Goal: Task Accomplishment & Management: Manage account settings

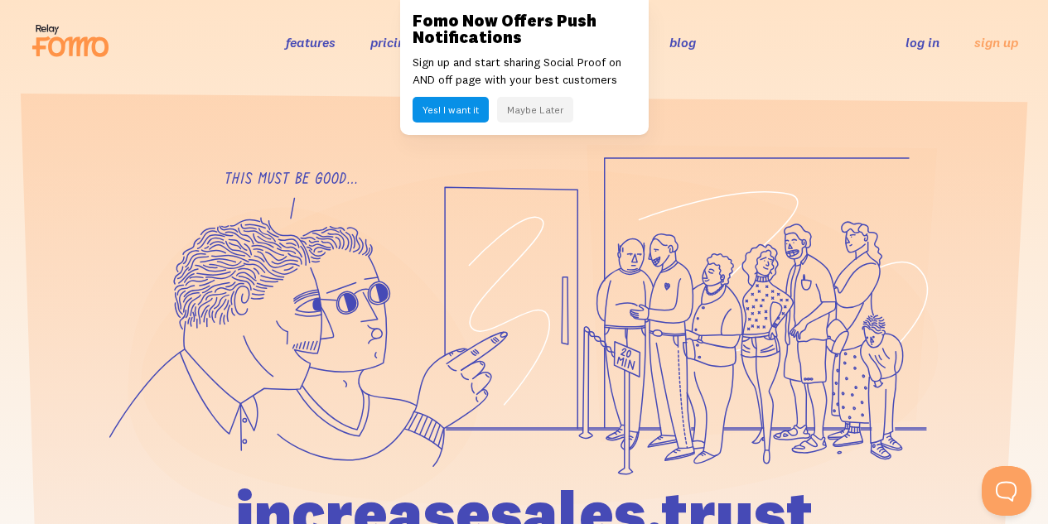
click at [930, 35] on link "log in" at bounding box center [922, 42] width 34 height 17
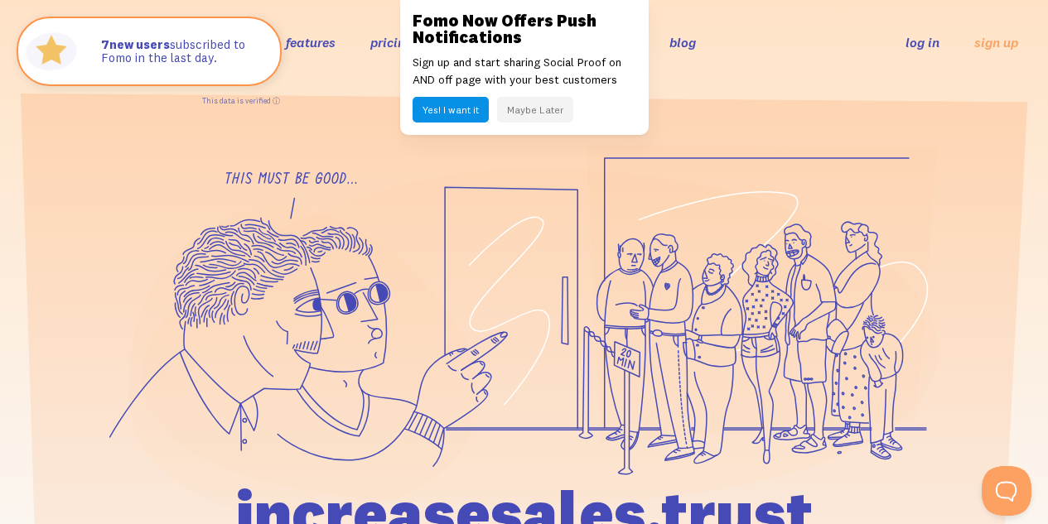
click at [465, 104] on button "Yes! I want it" at bounding box center [451, 110] width 76 height 26
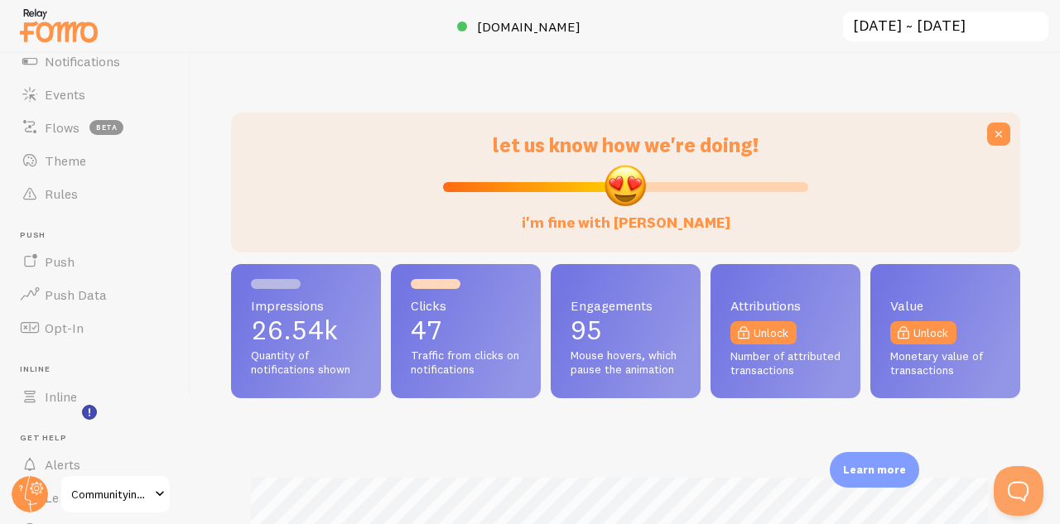
scroll to position [27, 0]
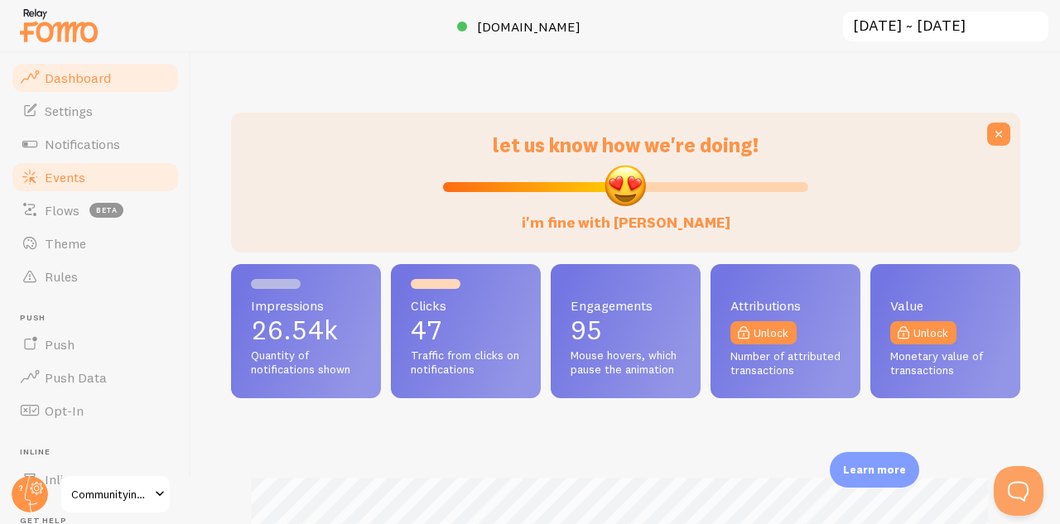
click at [84, 175] on link "Events" at bounding box center [95, 177] width 171 height 33
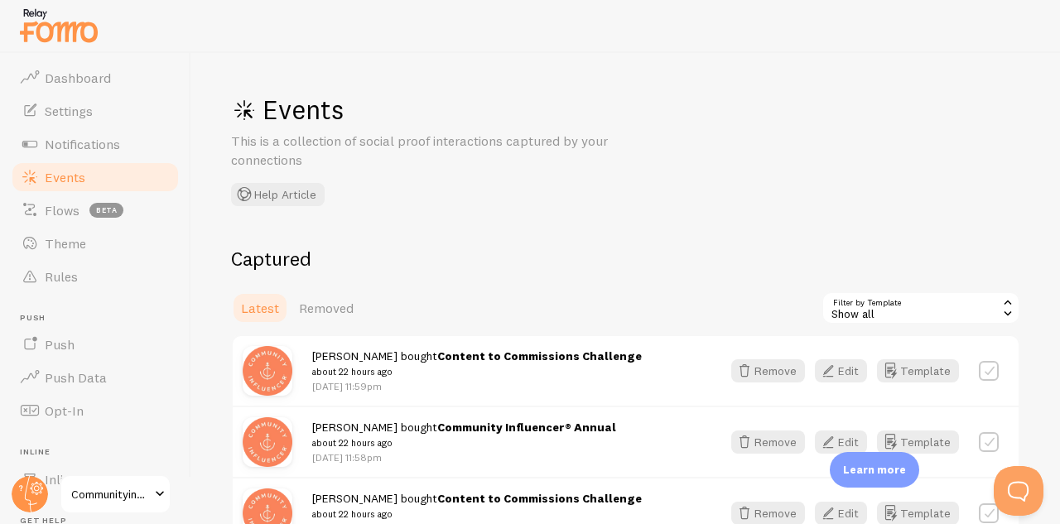
scroll to position [166, 0]
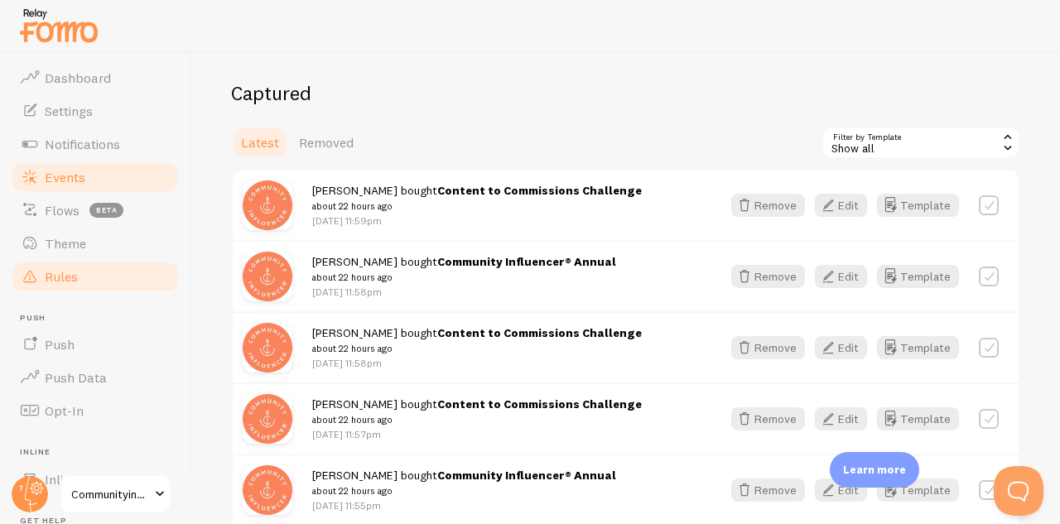
click at [107, 277] on link "Rules" at bounding box center [95, 276] width 171 height 33
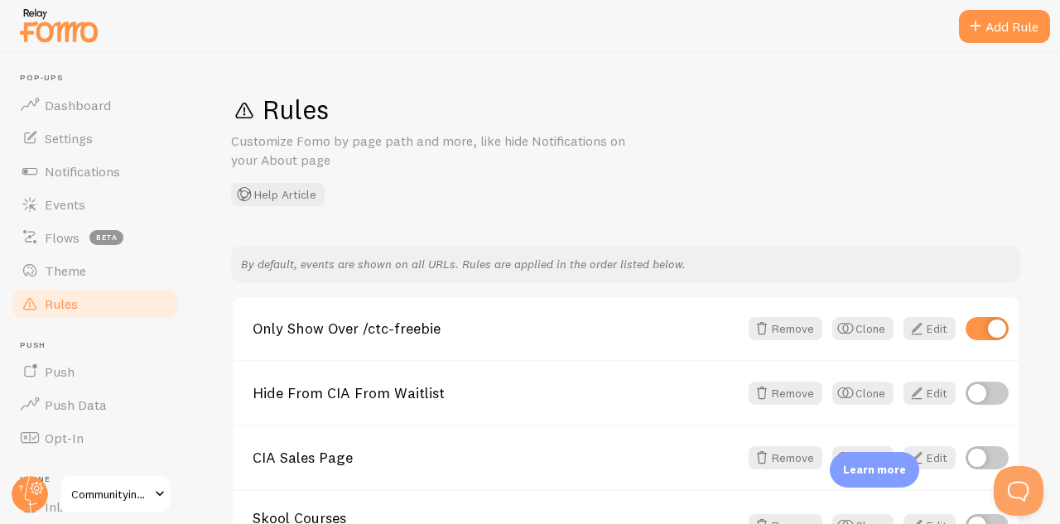
click at [45, 39] on img at bounding box center [58, 25] width 83 height 42
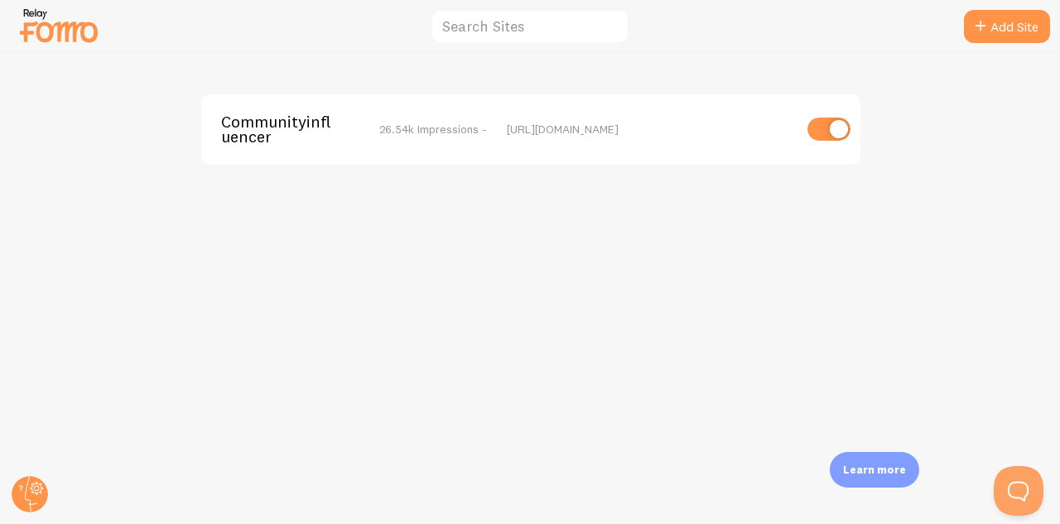
click at [97, 45] on img at bounding box center [58, 25] width 83 height 42
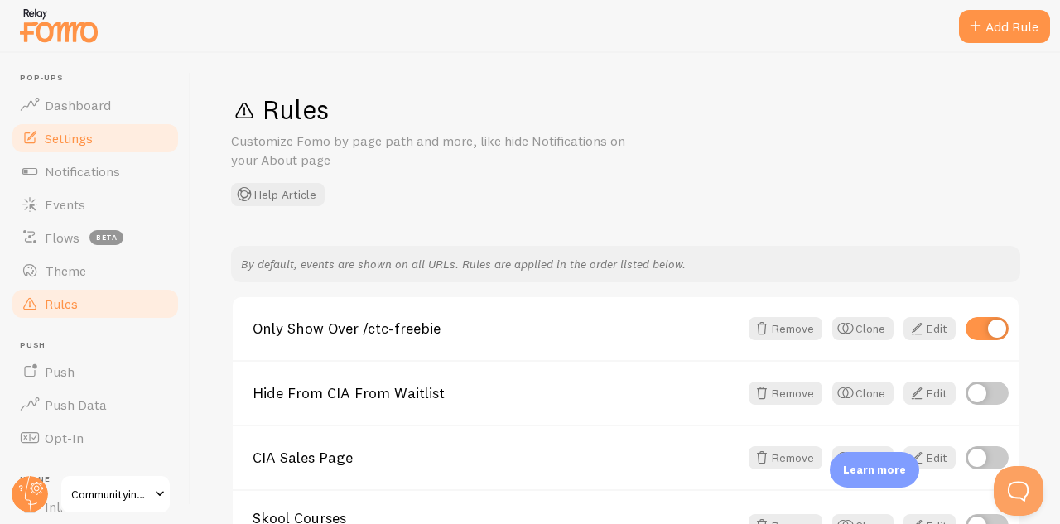
click at [95, 134] on link "Settings" at bounding box center [95, 138] width 171 height 33
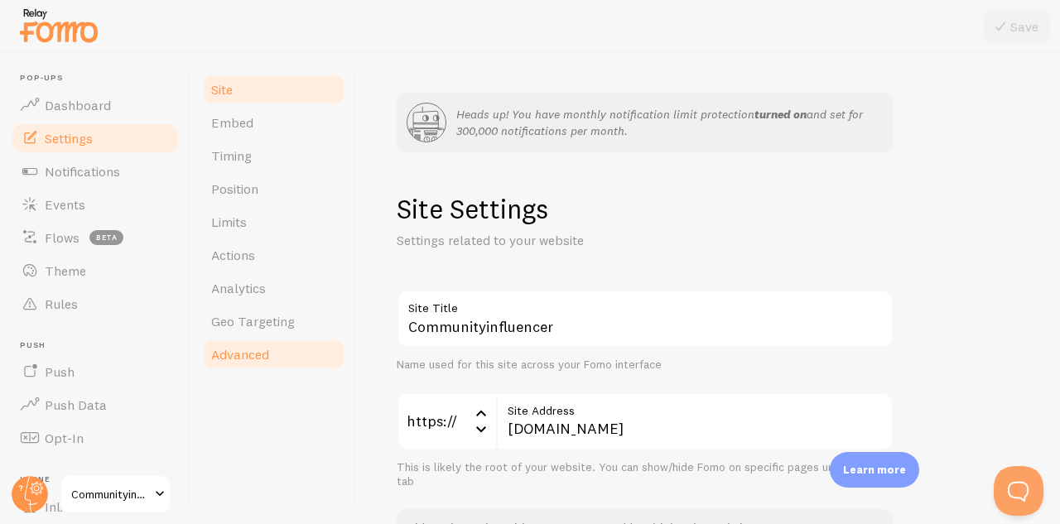
click at [268, 353] on span "Advanced" at bounding box center [240, 354] width 58 height 17
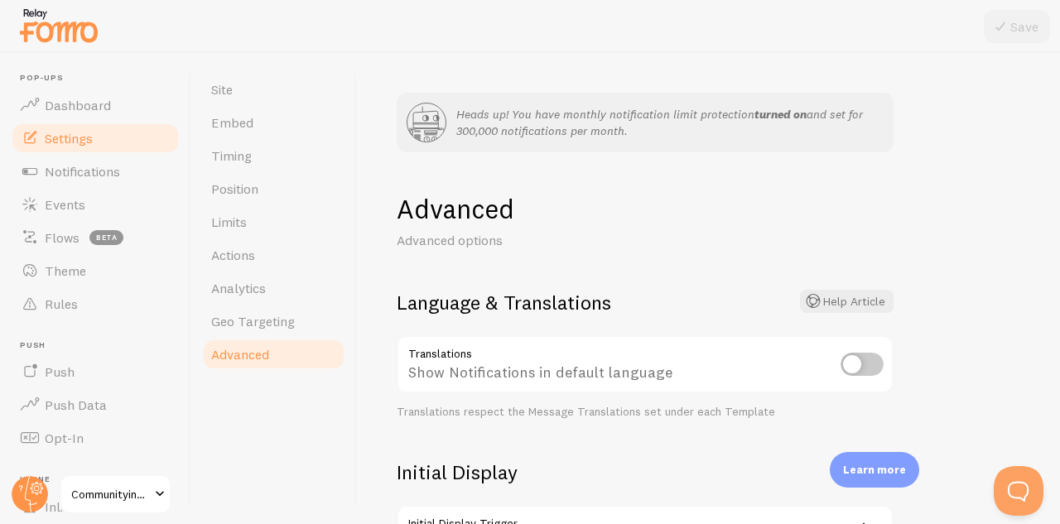
click at [270, 338] on link "Advanced" at bounding box center [273, 354] width 145 height 33
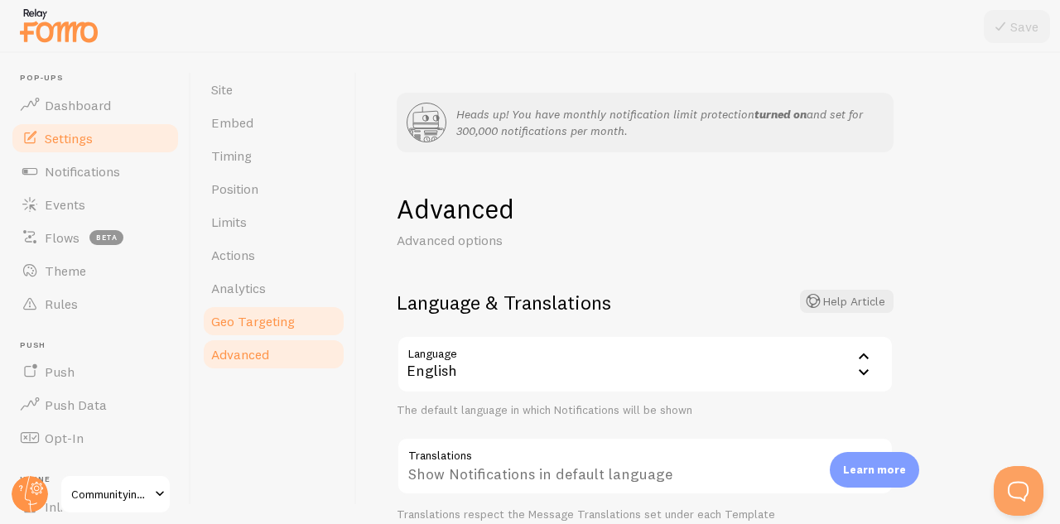
click at [272, 305] on link "Geo Targeting" at bounding box center [273, 321] width 145 height 33
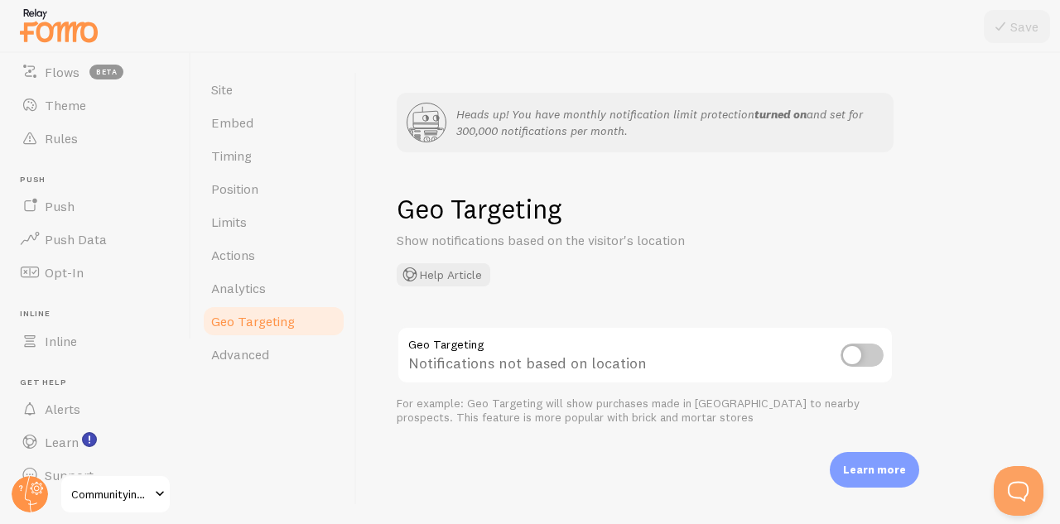
scroll to position [193, 0]
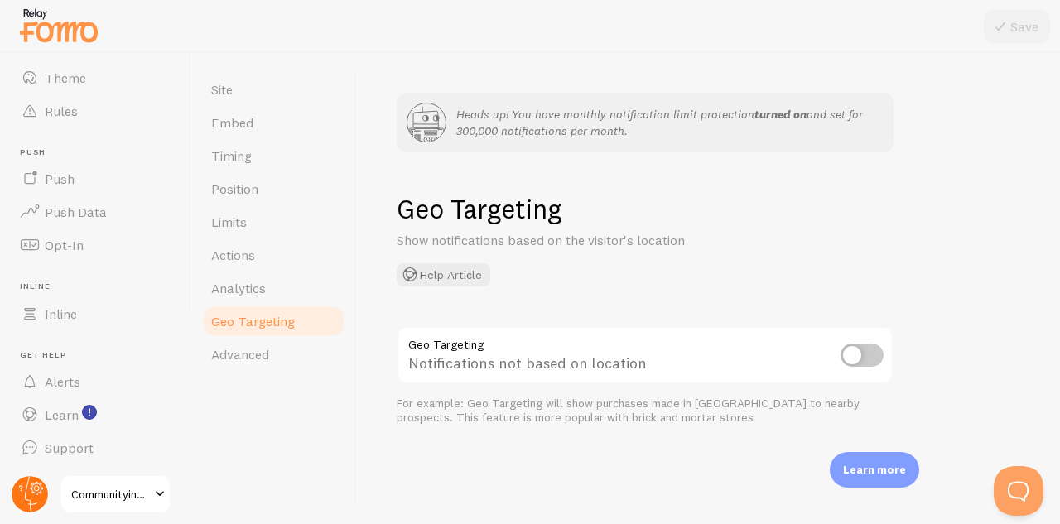
click at [29, 500] on icon at bounding box center [31, 494] width 12 height 36
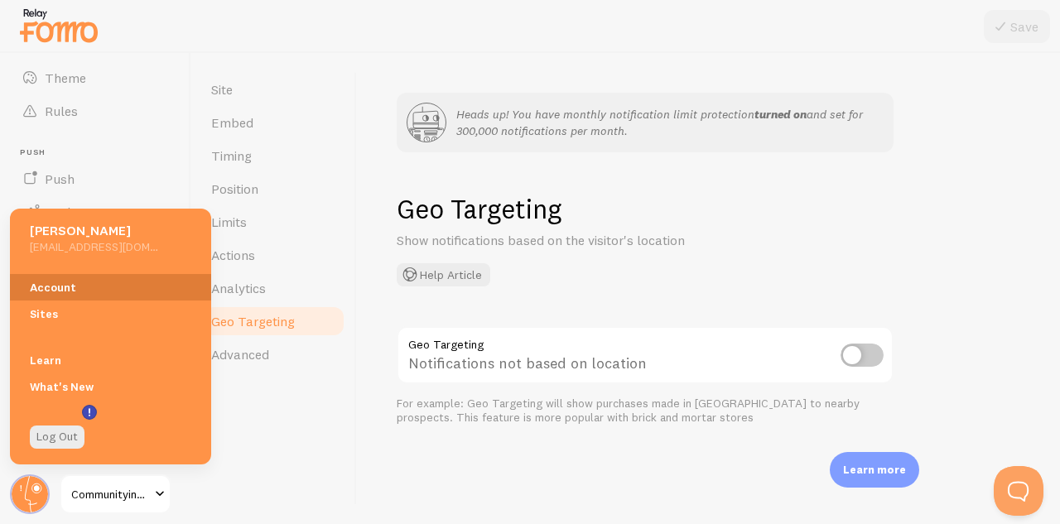
click at [94, 292] on link "Account" at bounding box center [110, 287] width 201 height 27
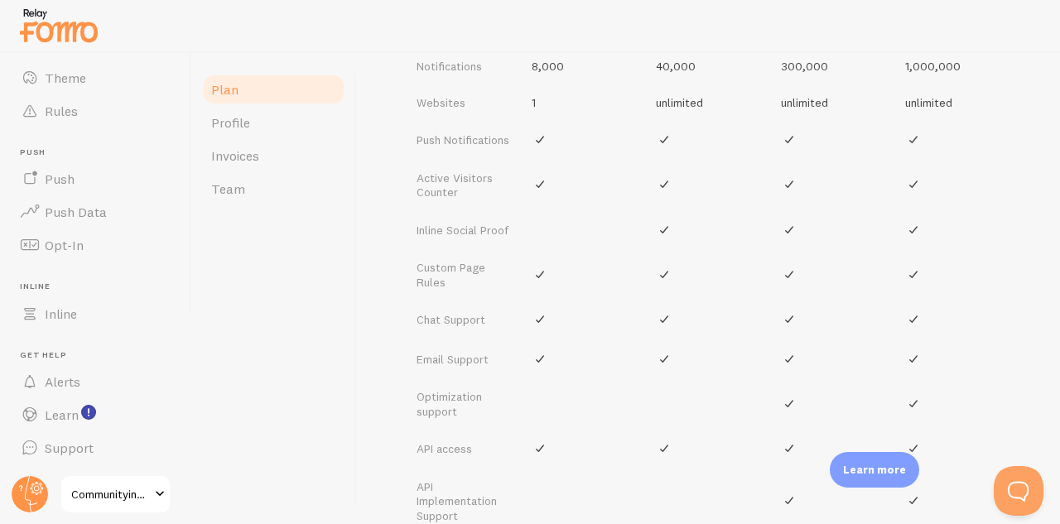
scroll to position [663, 0]
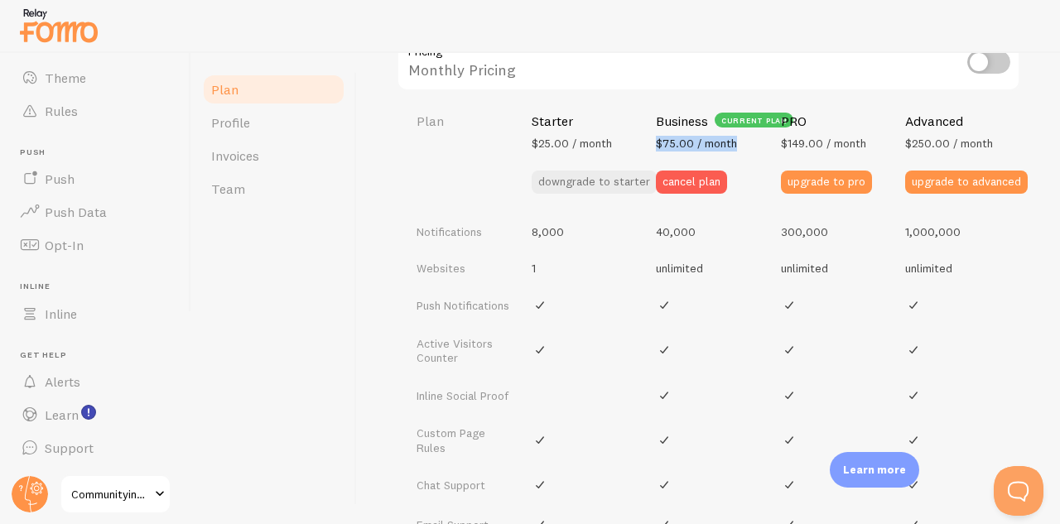
drag, startPoint x: 654, startPoint y: 143, endPoint x: 731, endPoint y: 147, distance: 77.1
click at [731, 147] on th "Business current plan $75.00 / month cancel plan" at bounding box center [708, 153] width 125 height 121
drag, startPoint x: 644, startPoint y: 120, endPoint x: 741, endPoint y: 143, distance: 98.8
click at [741, 143] on th "Business current plan $75.00 / month cancel plan" at bounding box center [708, 153] width 125 height 121
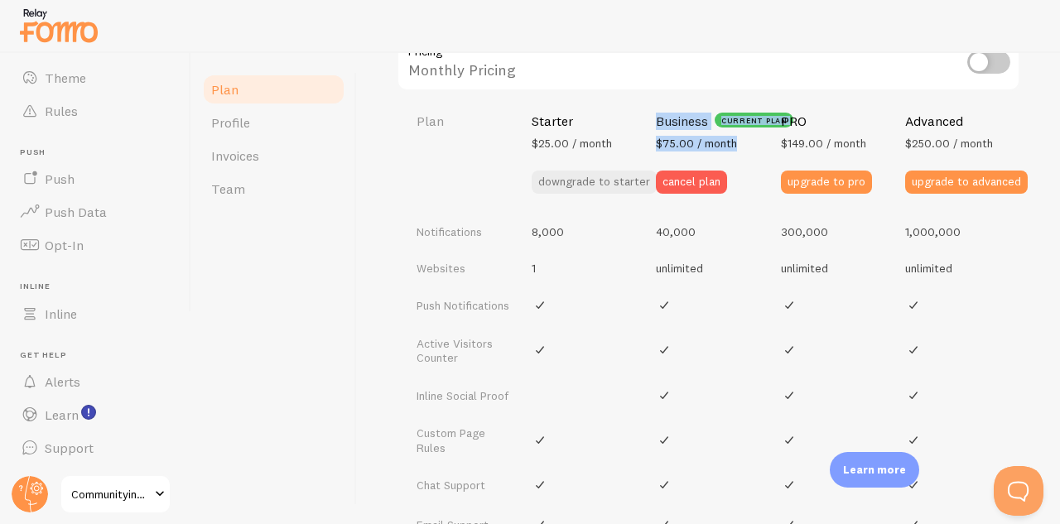
copy th "Business current plan $75.00 / month"
click at [788, 145] on span "$149.00 / month" at bounding box center [823, 143] width 85 height 15
drag, startPoint x: 770, startPoint y: 125, endPoint x: 805, endPoint y: 126, distance: 34.8
click at [805, 126] on thead "Plan Starter $25.00 / month downgrade to starter Business current plan $75.00 /…" at bounding box center [709, 153] width 624 height 121
click at [812, 128] on div "PRO" at bounding box center [833, 121] width 105 height 17
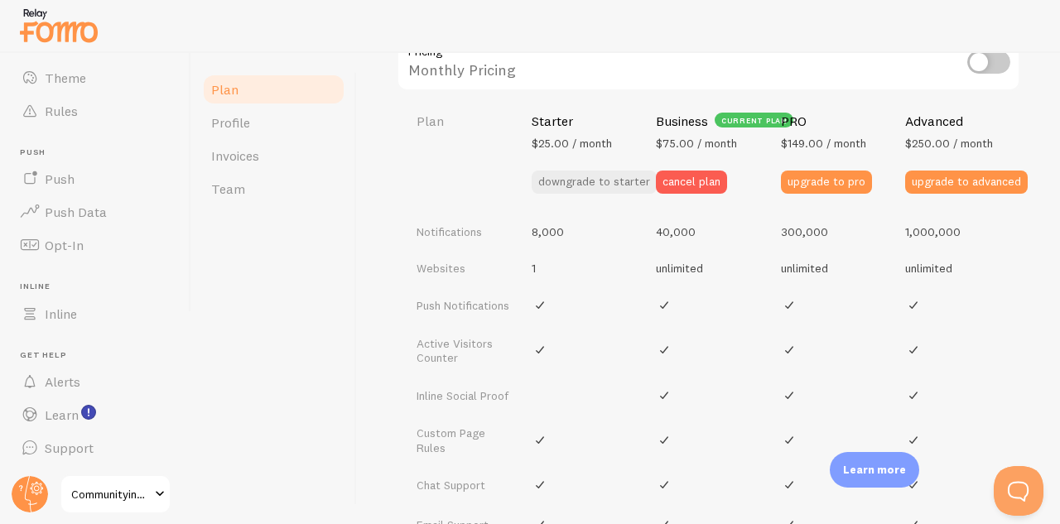
drag, startPoint x: 765, startPoint y: 121, endPoint x: 871, endPoint y: 148, distance: 108.7
click at [871, 148] on thead "Plan Starter $25.00 / month downgrade to starter Business current plan $75.00 /…" at bounding box center [709, 153] width 624 height 121
click at [871, 148] on th "PRO $149.00 / month upgrade to pro" at bounding box center [833, 153] width 125 height 121
drag, startPoint x: 871, startPoint y: 148, endPoint x: 775, endPoint y: 123, distance: 98.4
click at [775, 123] on th "PRO $149.00 / month upgrade to pro" at bounding box center [833, 153] width 125 height 121
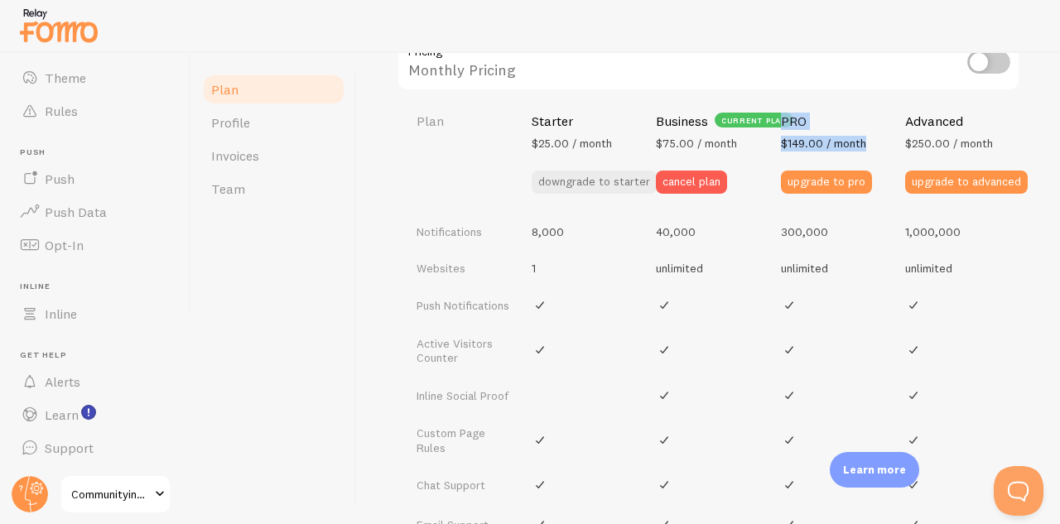
copy th "PRO $149.00 / month"
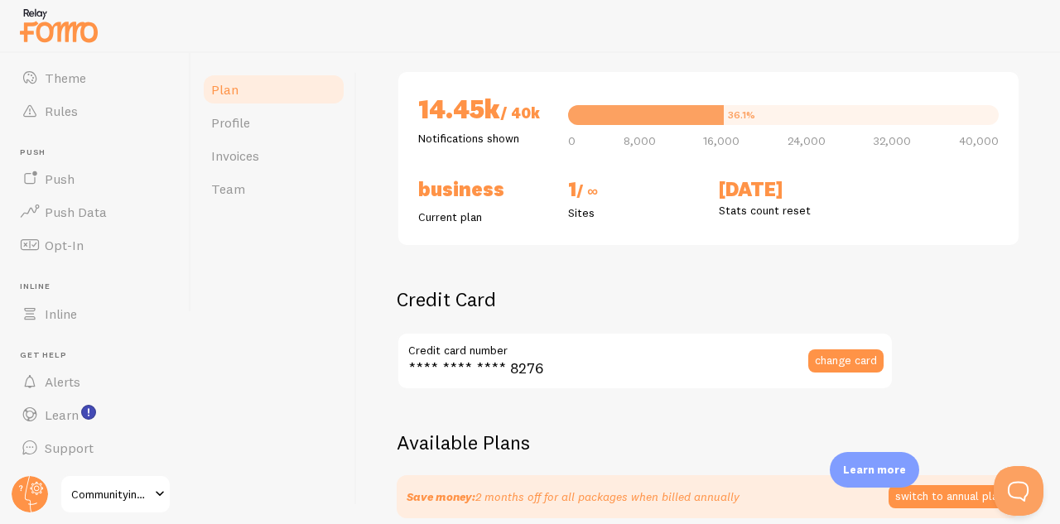
scroll to position [83, 0]
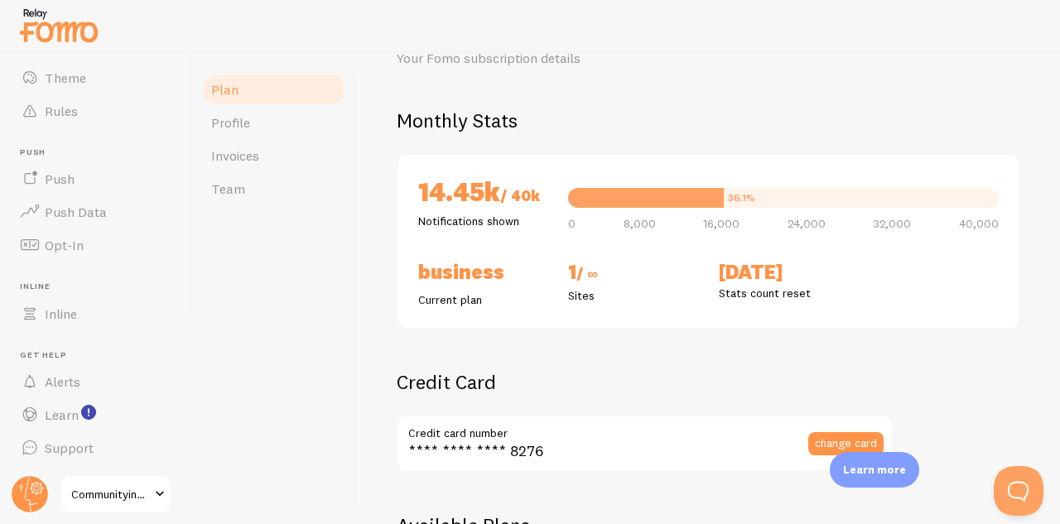
drag, startPoint x: 710, startPoint y: 270, endPoint x: 818, endPoint y: 267, distance: 107.7
click at [818, 267] on div "Business Current plan 1 / ∞ Sites Oct 1st Stats count reset" at bounding box center [708, 283] width 601 height 49
click at [828, 272] on h2 "[DATE]" at bounding box center [784, 272] width 130 height 26
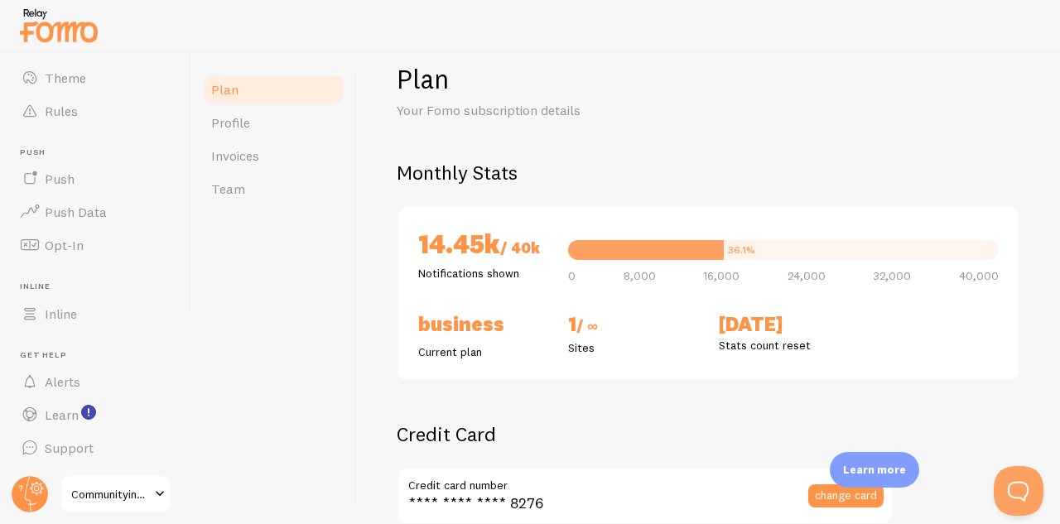
scroll to position [9, 0]
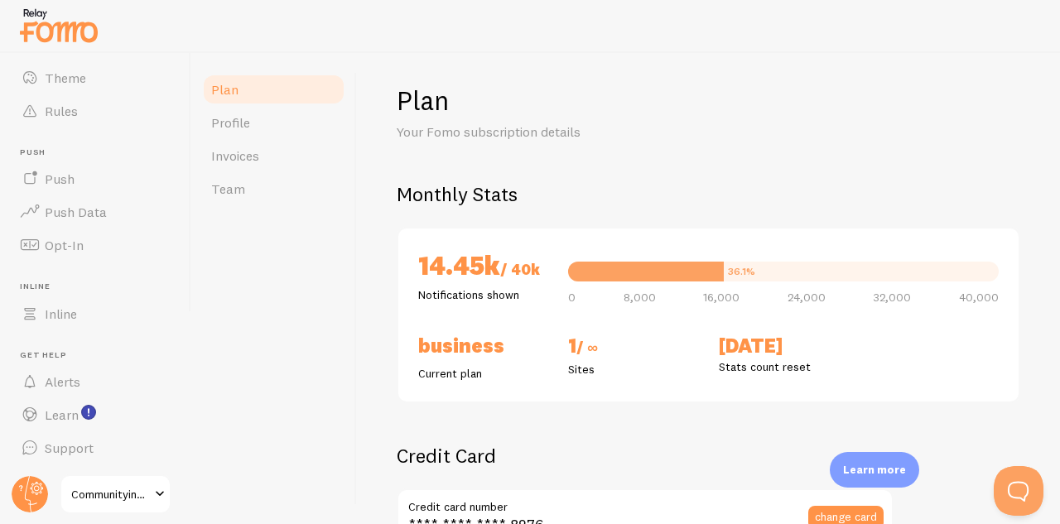
click at [987, 181] on h2 "Monthly Stats" at bounding box center [709, 194] width 624 height 26
drag, startPoint x: 1047, startPoint y: 172, endPoint x: 1059, endPoint y: 184, distance: 16.4
click at [1059, 184] on div "Plan Your Fomo subscription details Monthly Stats 14.45k / 40k Notifications sh…" at bounding box center [708, 288] width 703 height 471
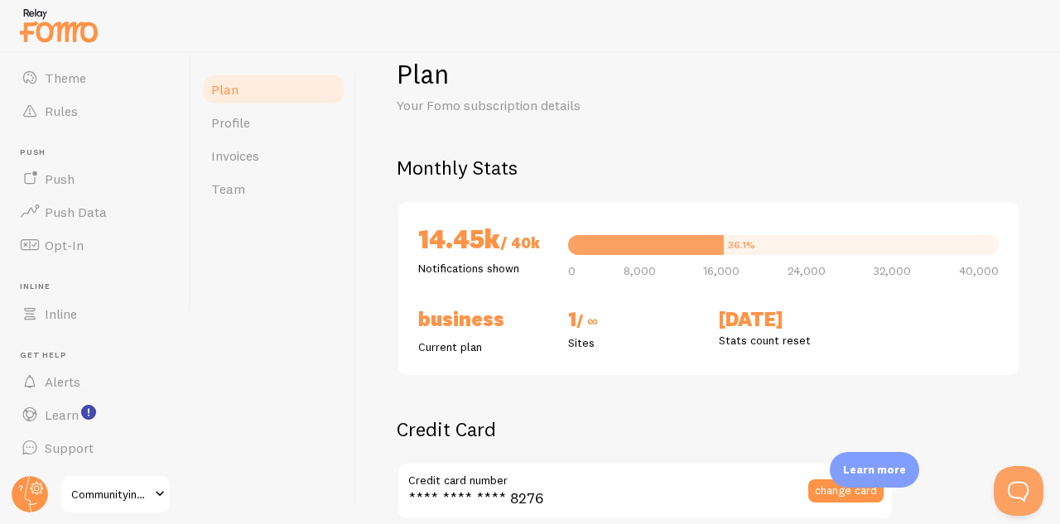
scroll to position [36, 0]
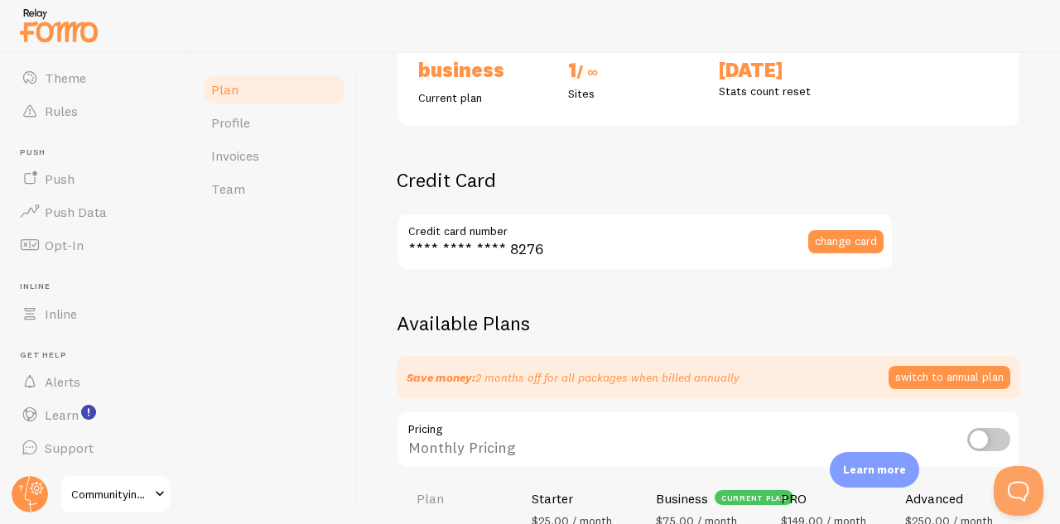
scroll to position [616, 0]
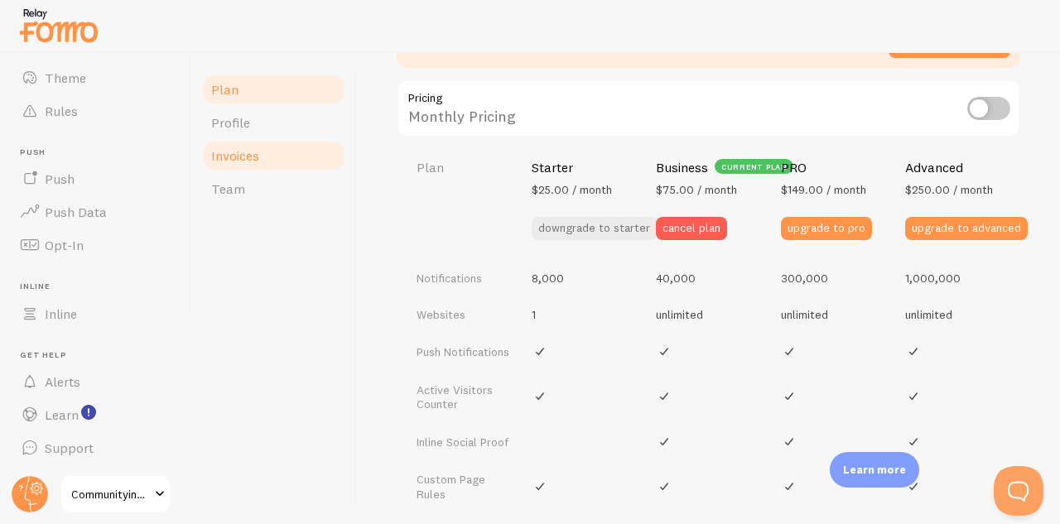
click at [284, 148] on link "Invoices" at bounding box center [273, 155] width 145 height 33
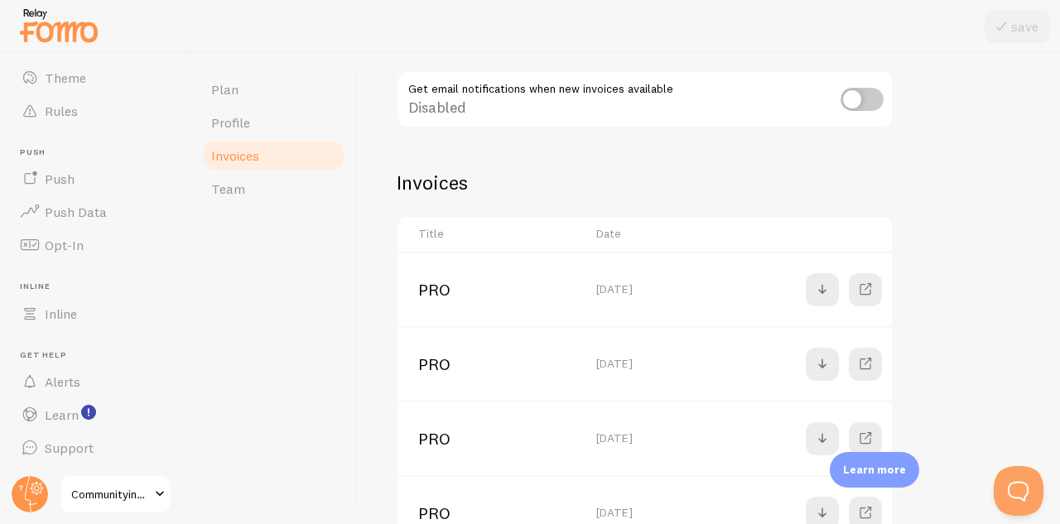
scroll to position [249, 0]
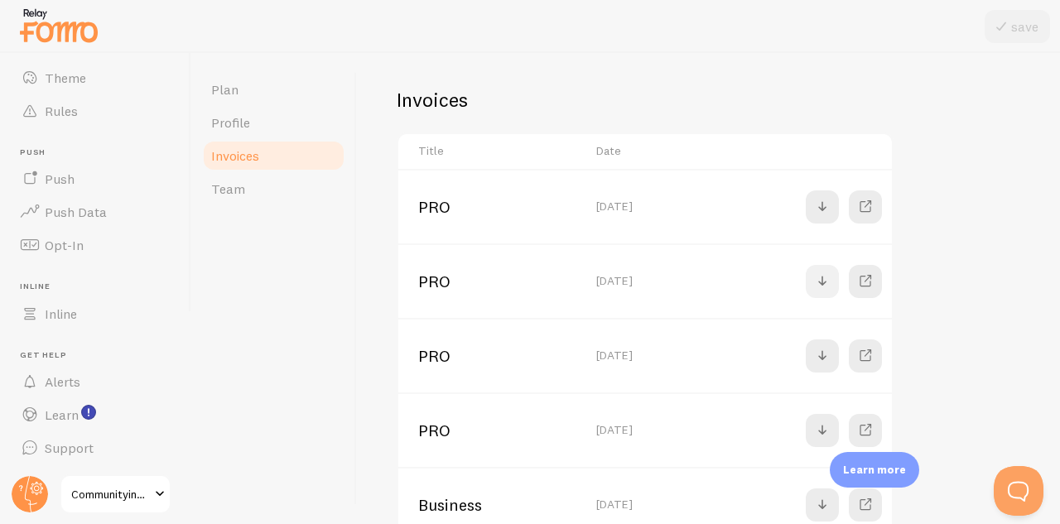
click at [826, 282] on span at bounding box center [823, 282] width 20 height 20
click at [820, 207] on span at bounding box center [823, 207] width 20 height 20
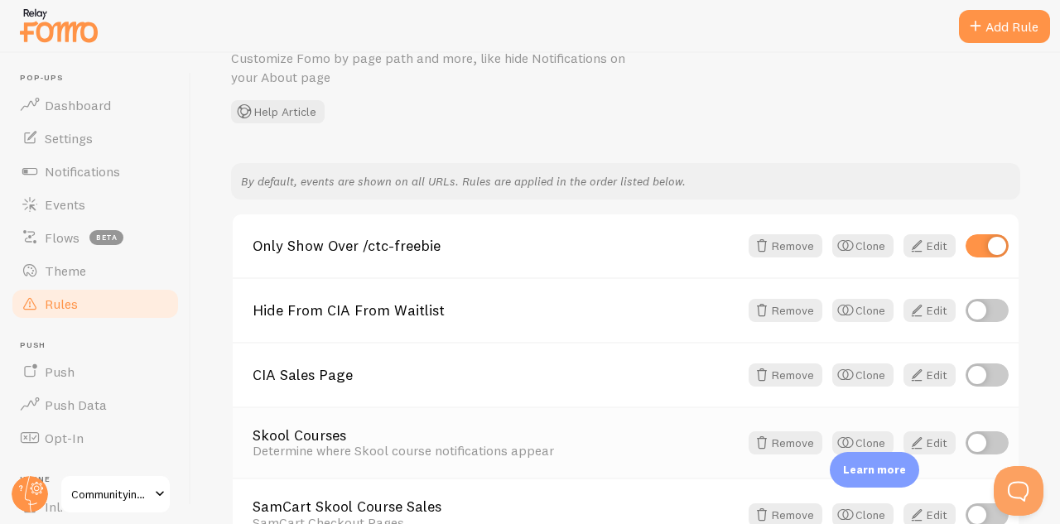
scroll to position [249, 0]
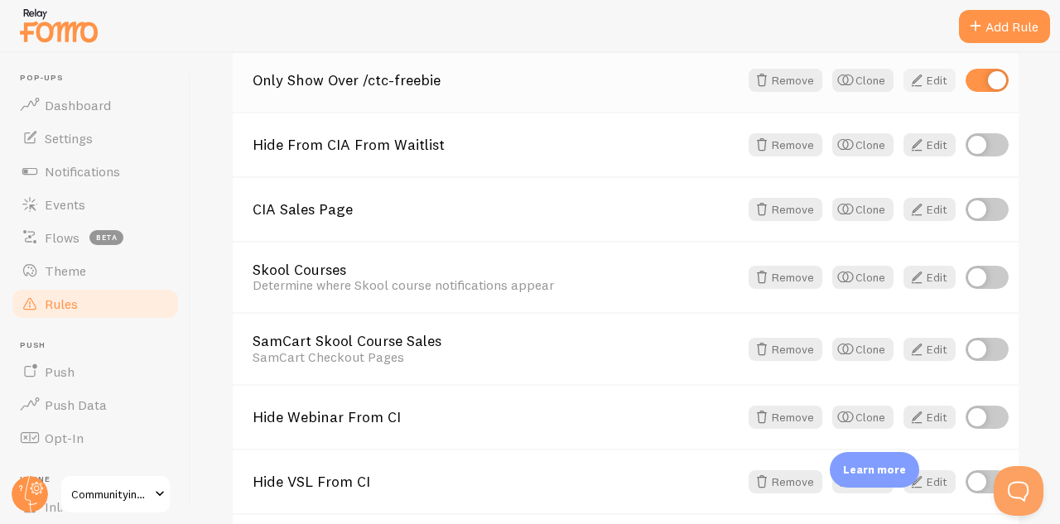
click at [907, 85] on span at bounding box center [917, 80] width 20 height 20
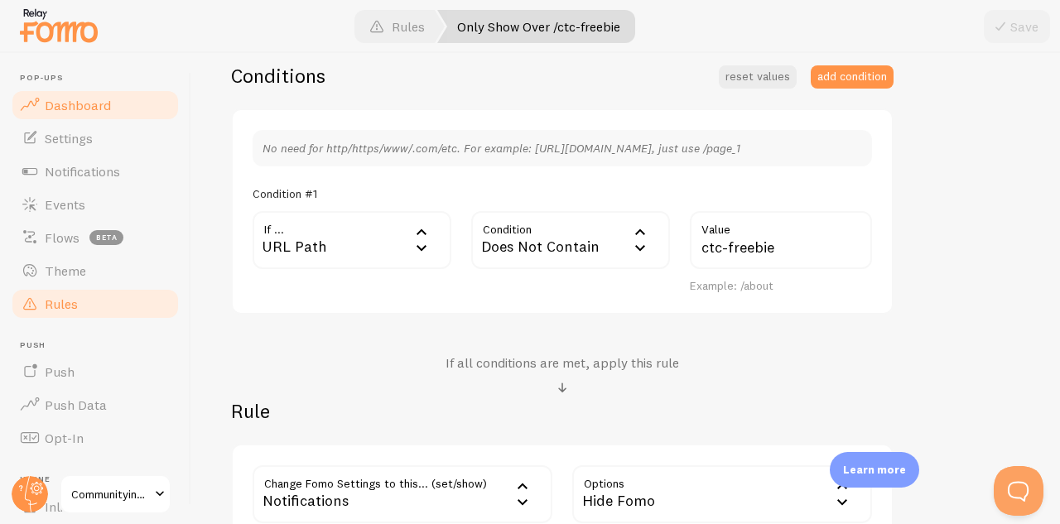
scroll to position [159, 0]
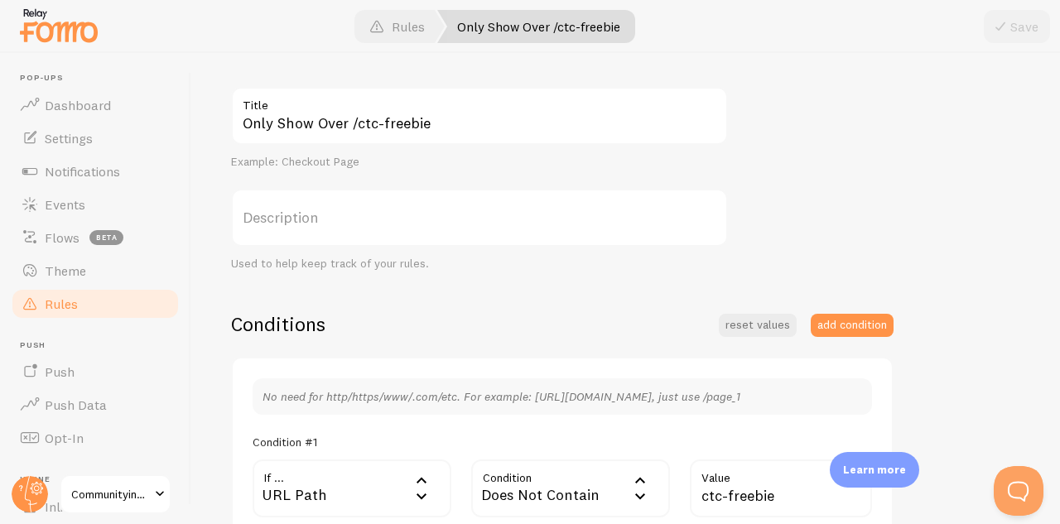
click at [942, 292] on div "Only Show Over /ctc-freebie Title Example: Checkout Page Description Used to he…" at bounding box center [625, 440] width 789 height 707
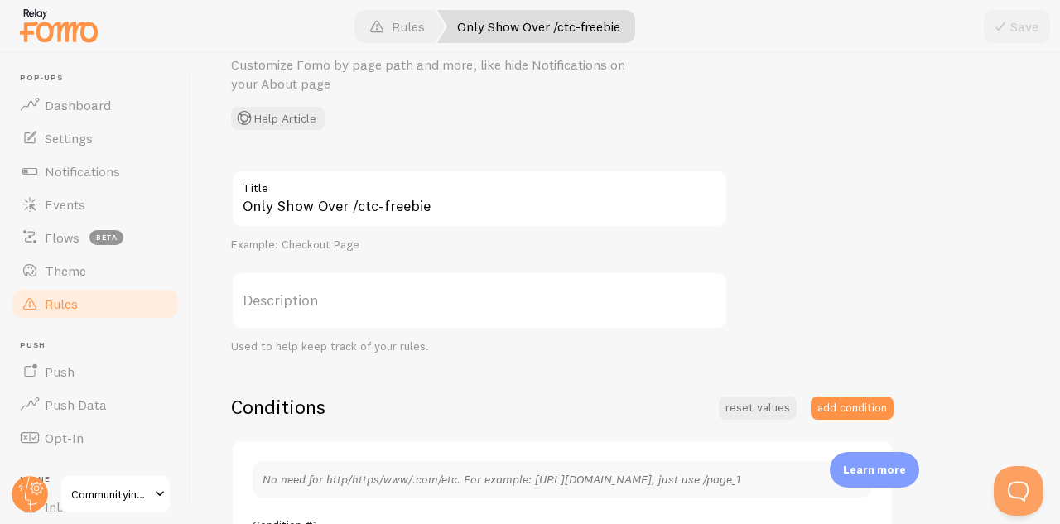
scroll to position [0, 0]
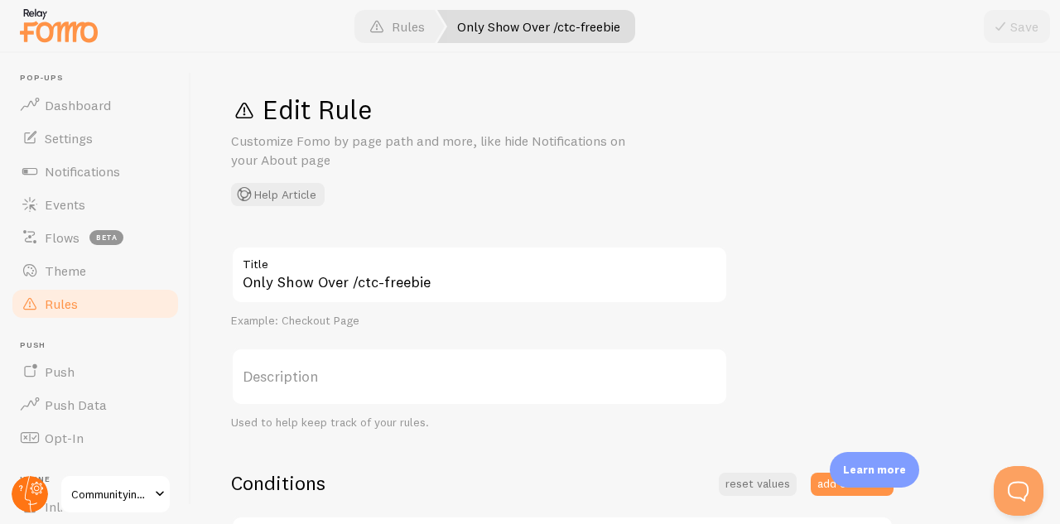
click at [32, 498] on circle at bounding box center [30, 494] width 36 height 36
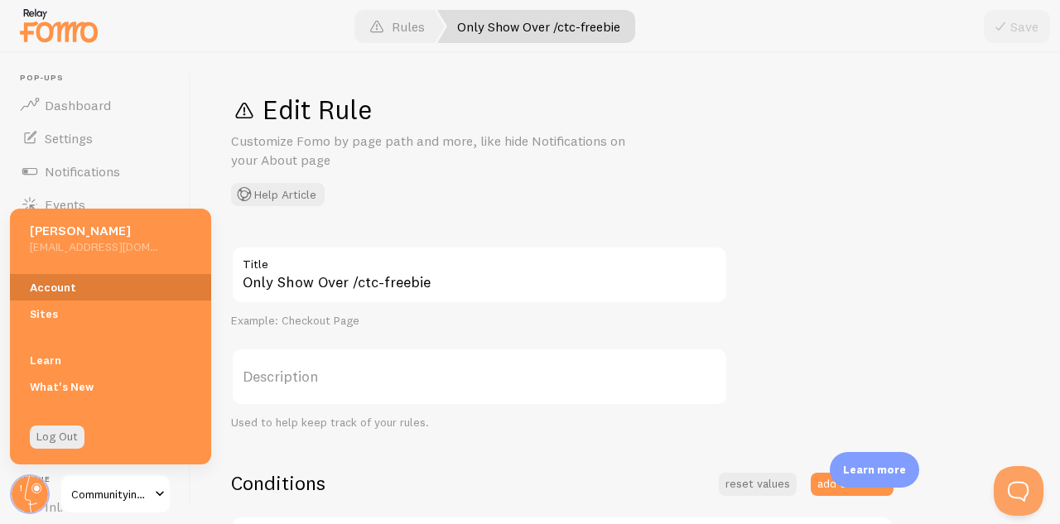
click at [116, 280] on link "Account" at bounding box center [110, 287] width 201 height 27
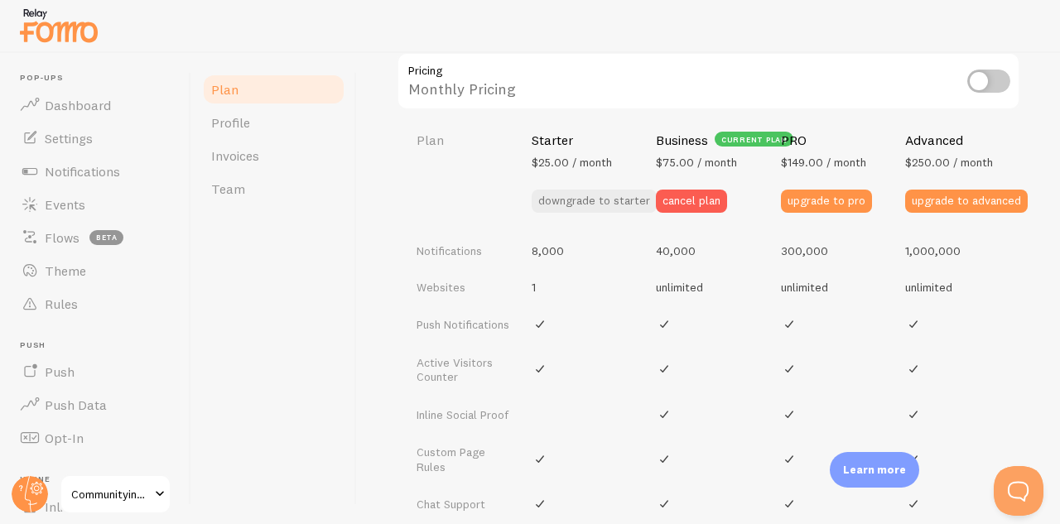
scroll to position [147, 0]
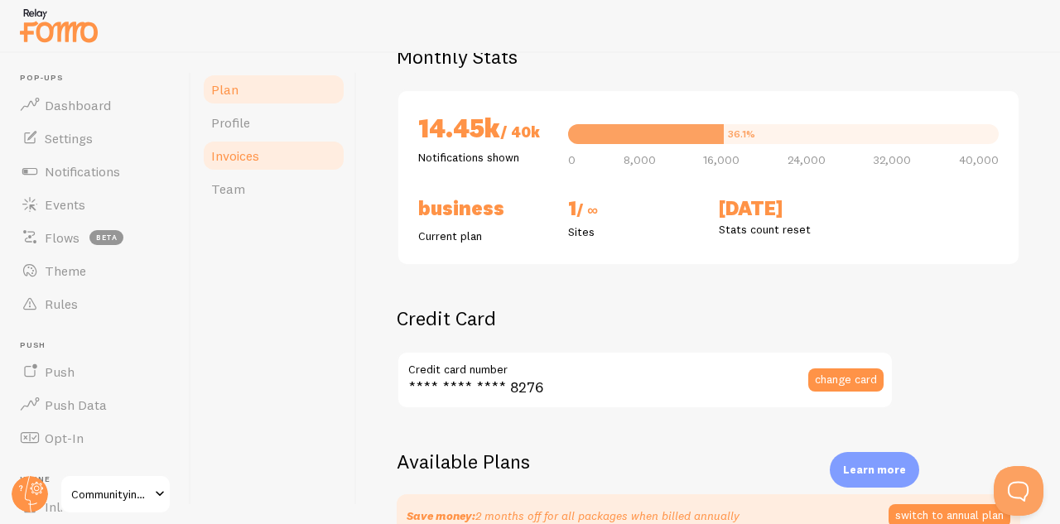
click at [264, 152] on link "Invoices" at bounding box center [273, 155] width 145 height 33
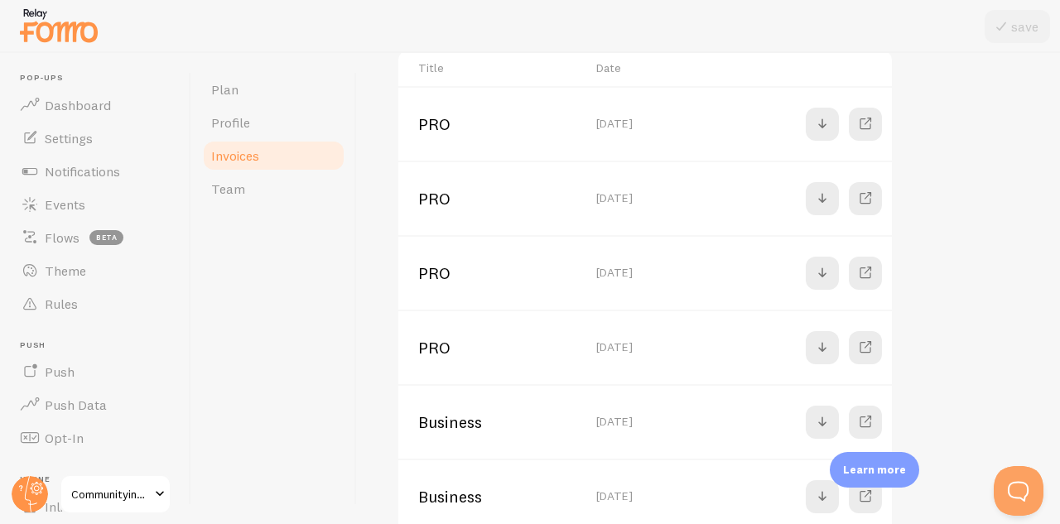
scroll to position [414, 0]
